Goal: Information Seeking & Learning: Learn about a topic

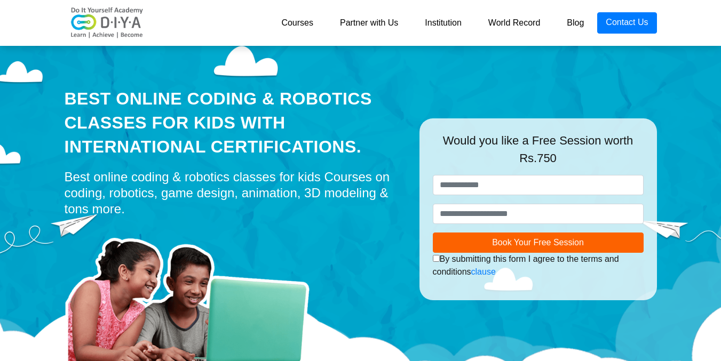
click at [305, 24] on link "Courses" at bounding box center [297, 22] width 59 height 21
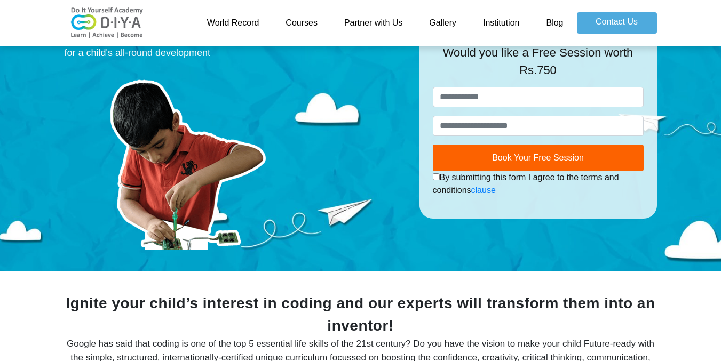
scroll to position [28, 0]
